Goal: Information Seeking & Learning: Find specific fact

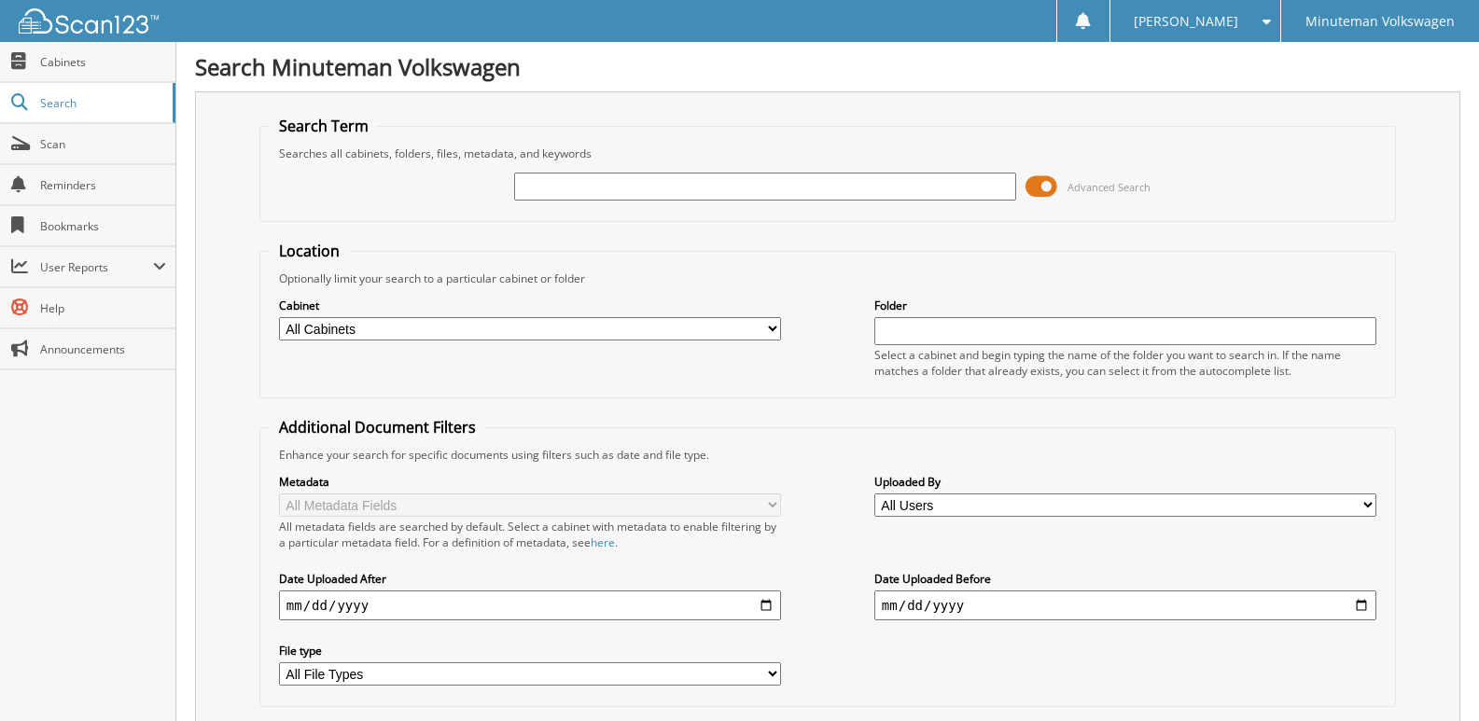
click at [576, 191] on input "text" at bounding box center [765, 187] width 502 height 28
type input "39136"
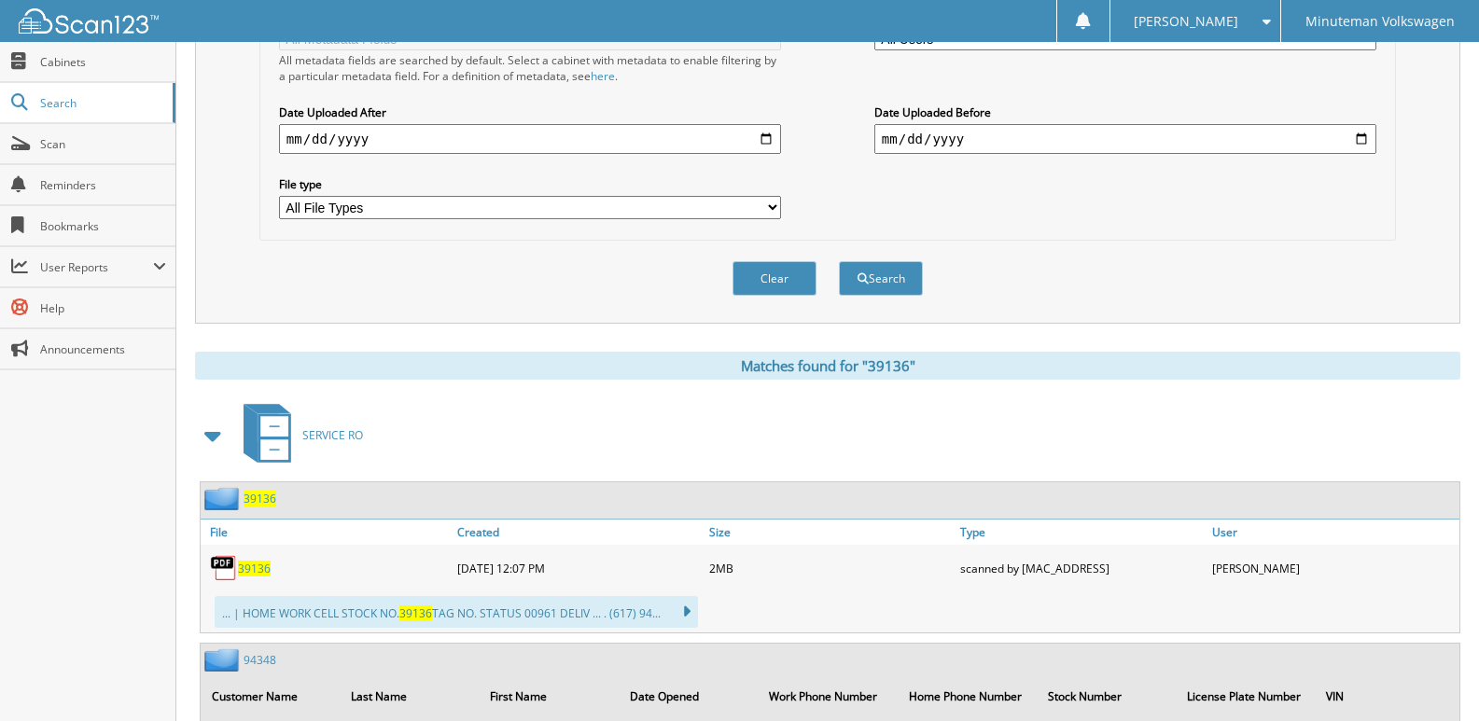
scroll to position [653, 0]
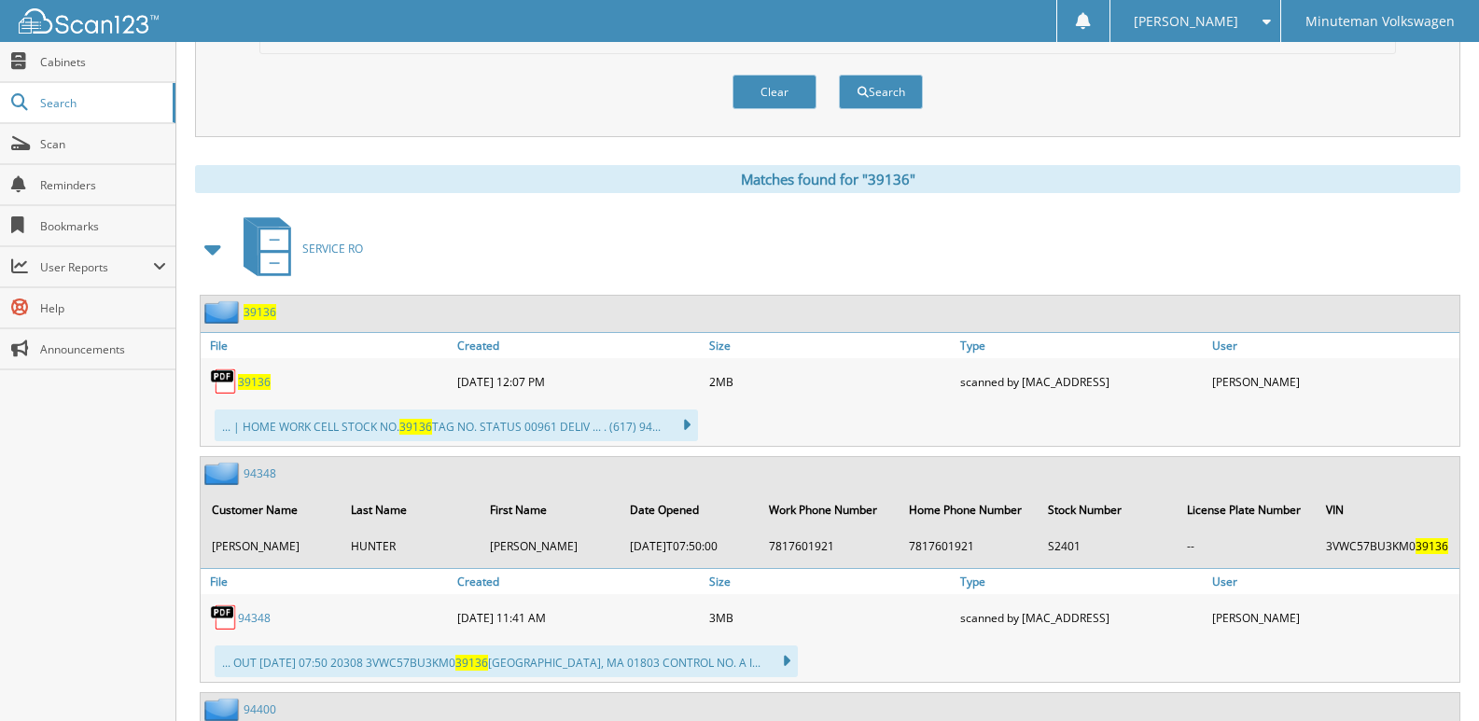
click at [256, 384] on span "39136" at bounding box center [254, 382] width 33 height 16
